Goal: Information Seeking & Learning: Learn about a topic

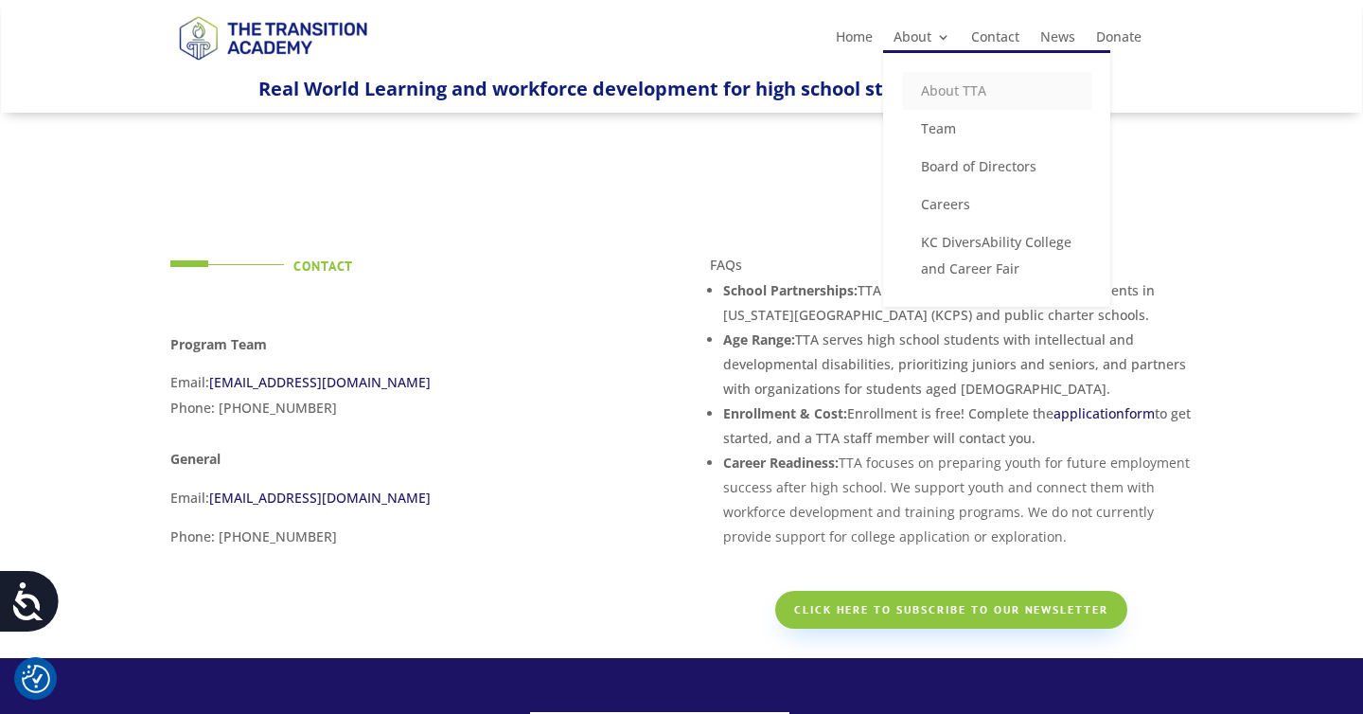
click at [934, 90] on link "About TTA" at bounding box center [996, 91] width 189 height 38
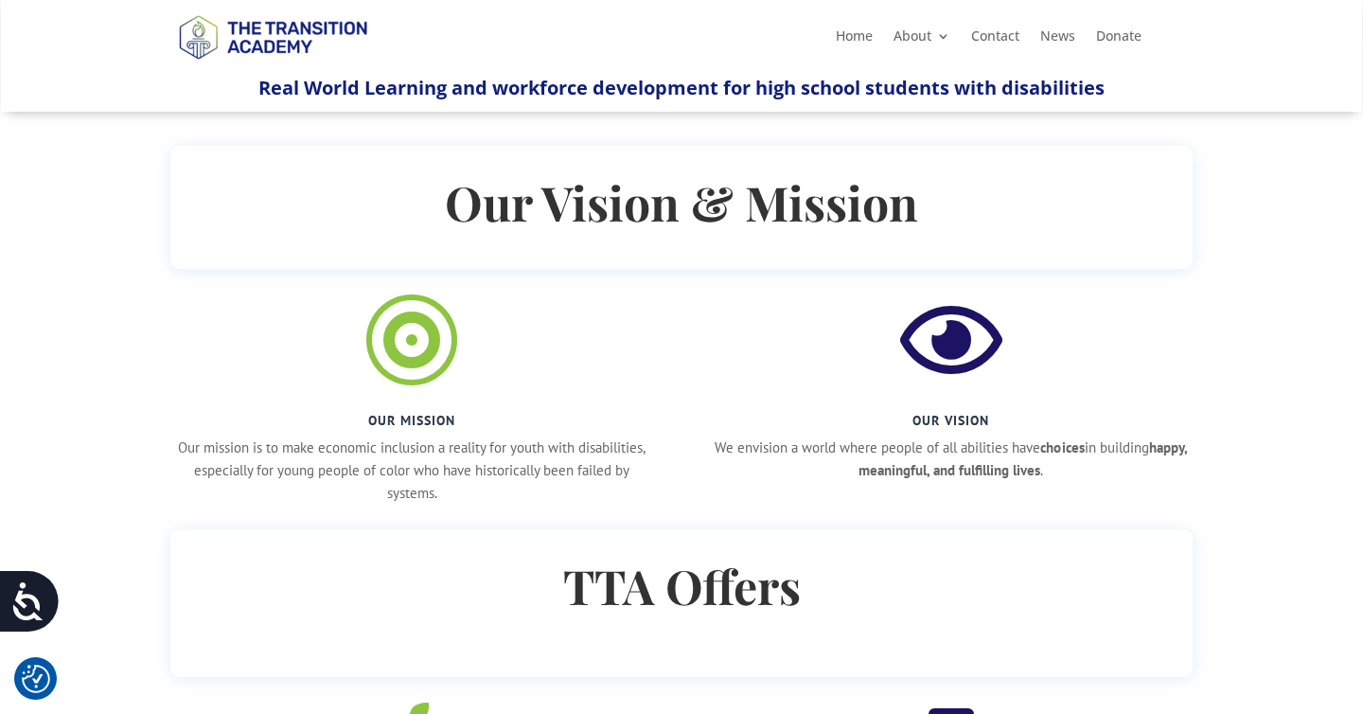
scroll to position [926, 0]
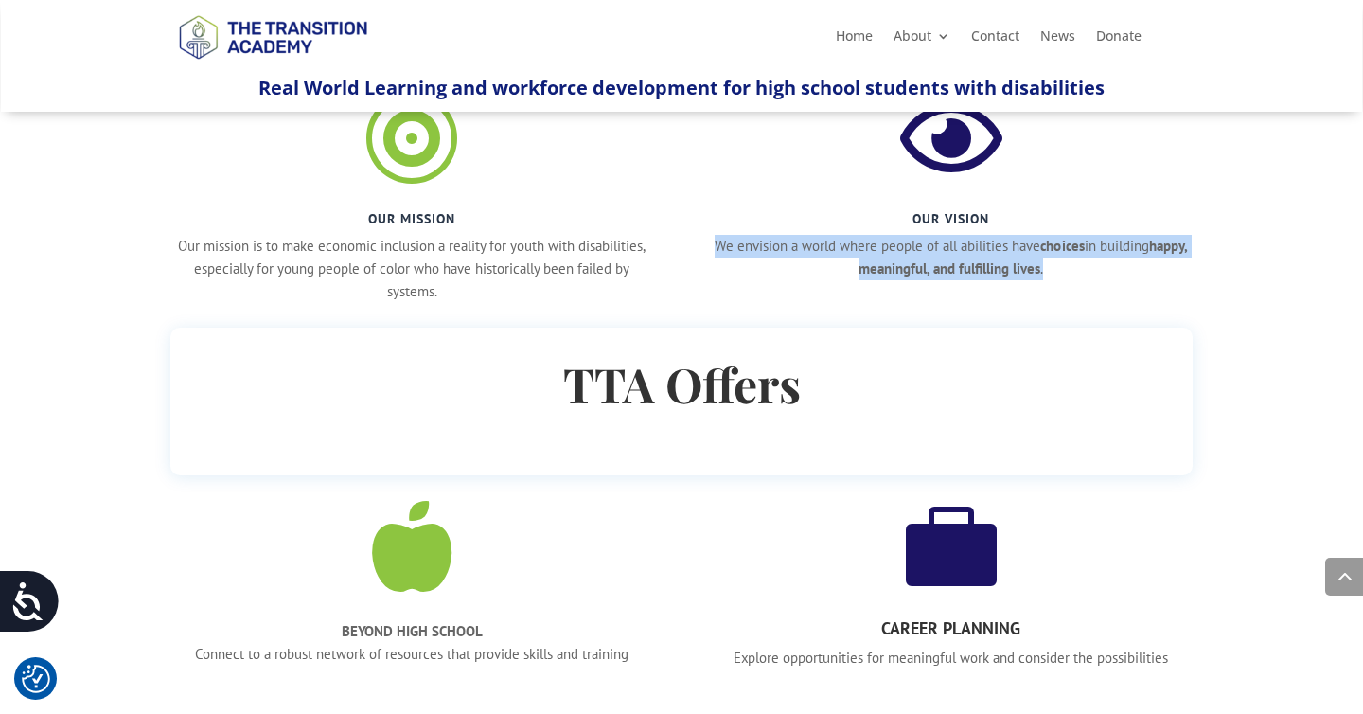
drag, startPoint x: 731, startPoint y: 245, endPoint x: 1068, endPoint y: 266, distance: 337.7
click at [1068, 266] on p "We envision a world where people of all abilities have choices in building happ…" at bounding box center [951, 257] width 483 height 45
copy p "We envision a world where people of all abilities have choices in building happ…"
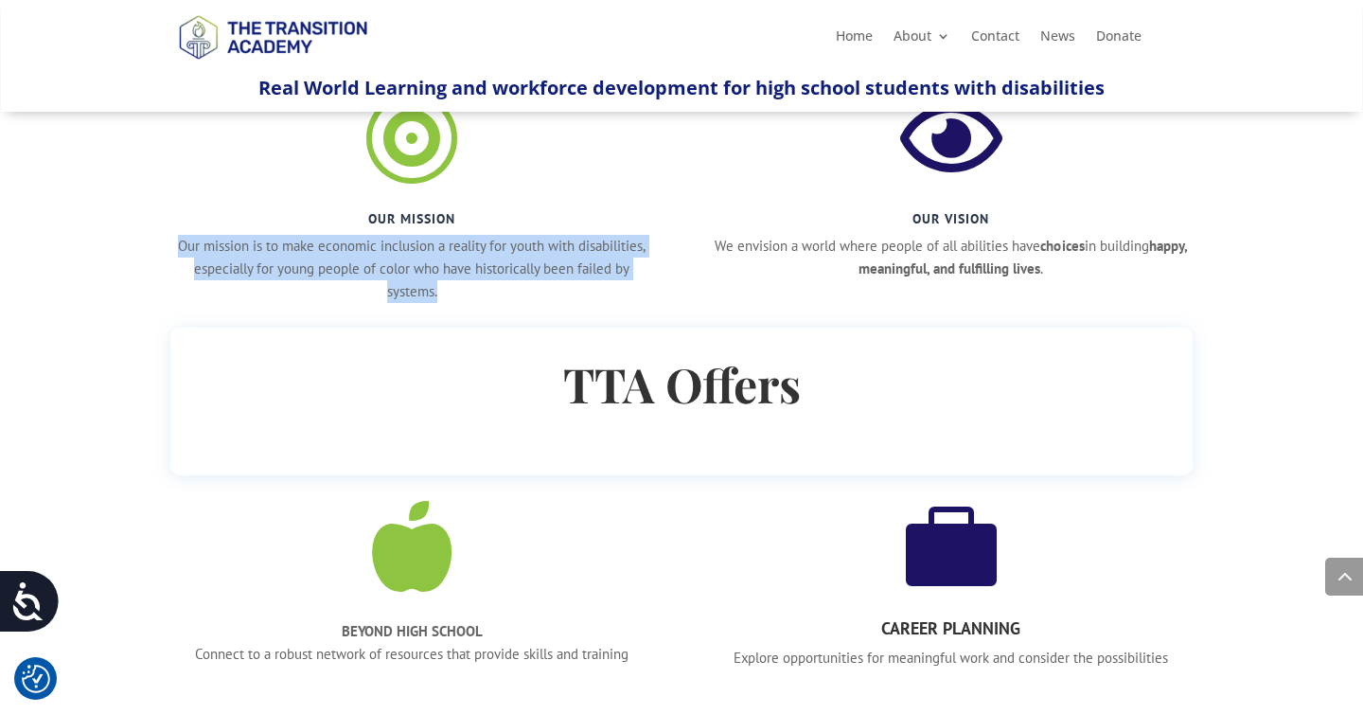
drag, startPoint x: 439, startPoint y: 294, endPoint x: 172, endPoint y: 248, distance: 270.8
click at [172, 248] on p "Our mission is to make economic inclusion a reality for youth with disabilities…" at bounding box center [411, 268] width 483 height 67
copy p "Our mission is to make economic inclusion a reality for youth with disabilities…"
